Goal: Transaction & Acquisition: Purchase product/service

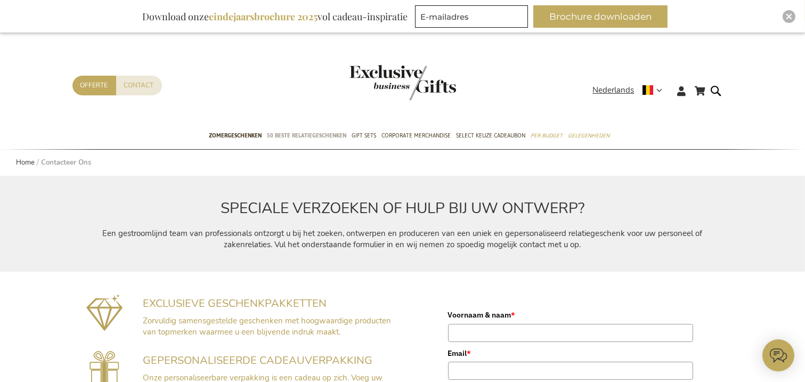
click at [274, 134] on span "50 beste relatiegeschenken" at bounding box center [306, 135] width 79 height 11
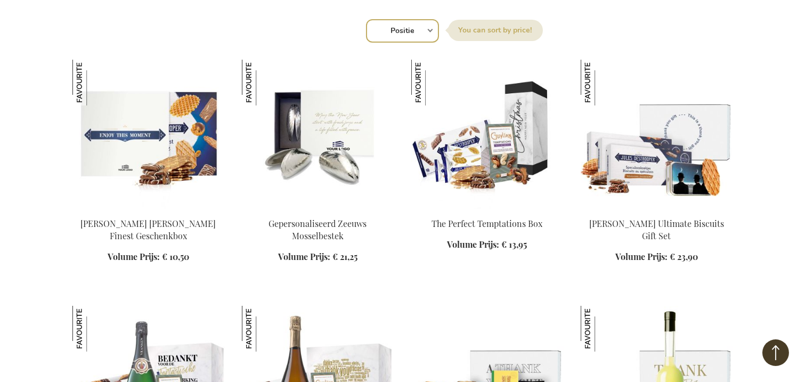
scroll to position [403, 0]
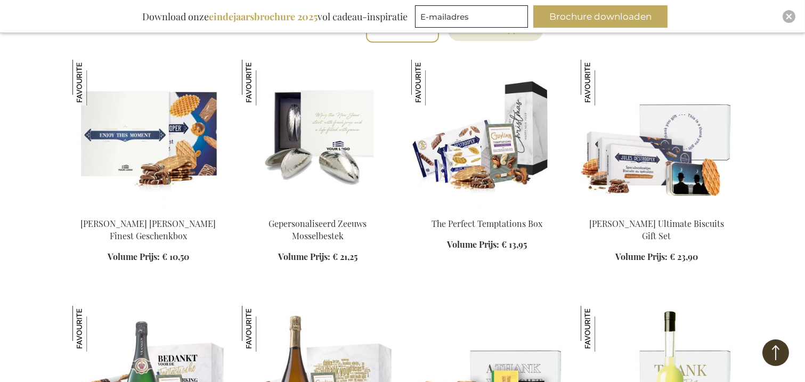
click at [162, 136] on img at bounding box center [148, 134] width 152 height 149
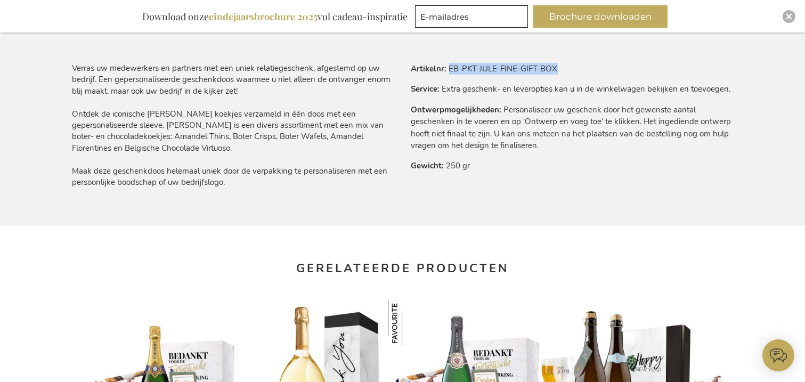
drag, startPoint x: 449, startPoint y: 66, endPoint x: 565, endPoint y: 69, distance: 116.7
click at [565, 69] on tr "Artikelnr EB-PKT-JULE-FINE-GIFT-BOX" at bounding box center [572, 69] width 322 height 12
copy td "EB-PKT-JULE-FINE-GIFT-BOX"
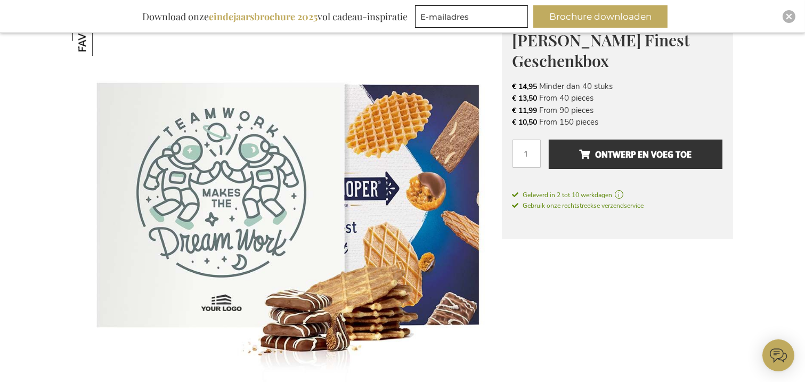
scroll to position [91, 0]
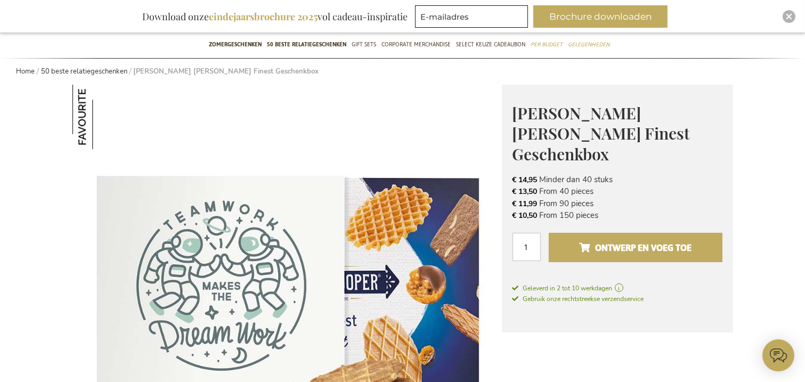
click at [642, 239] on span "Ontwerp en voeg toe" at bounding box center [635, 247] width 112 height 17
